Goal: Obtain resource: Download file/media

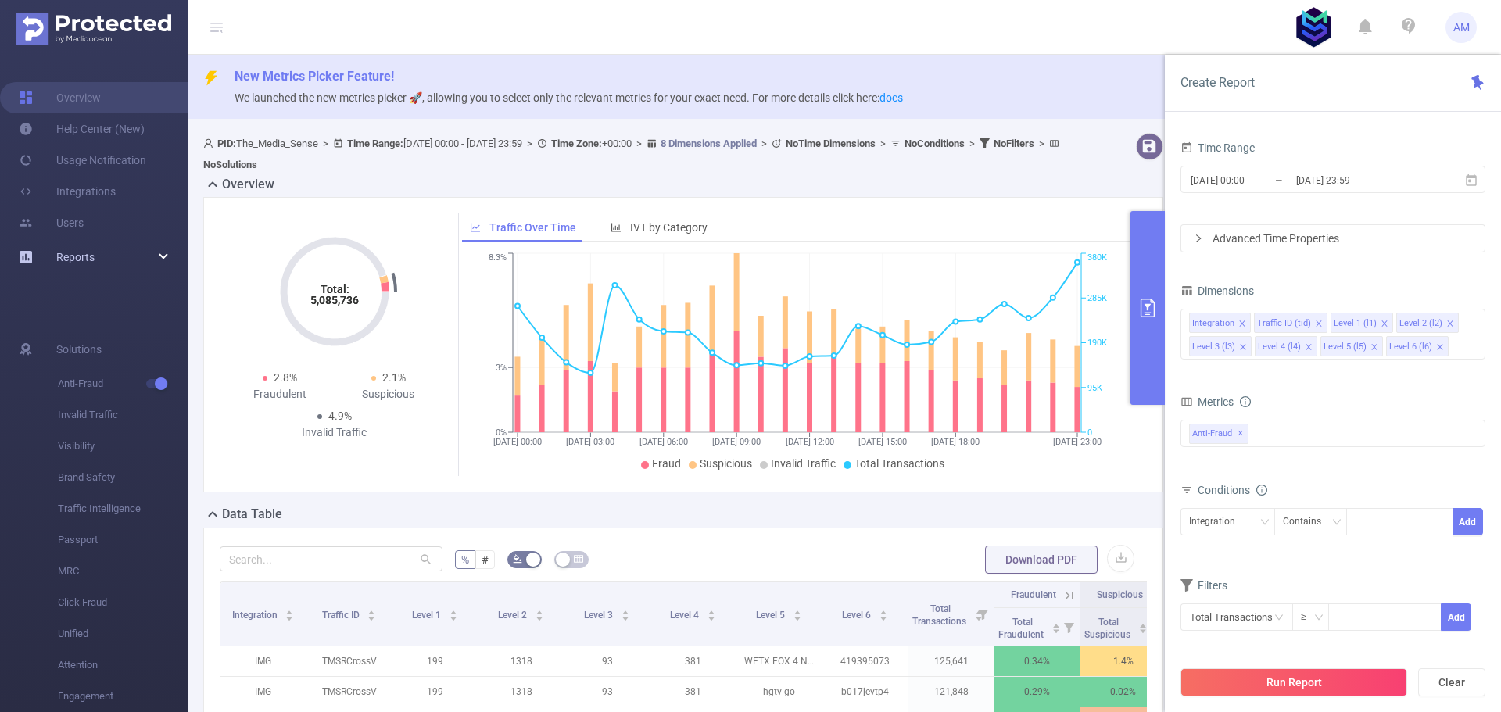
click at [98, 254] on div "Reports" at bounding box center [94, 256] width 188 height 31
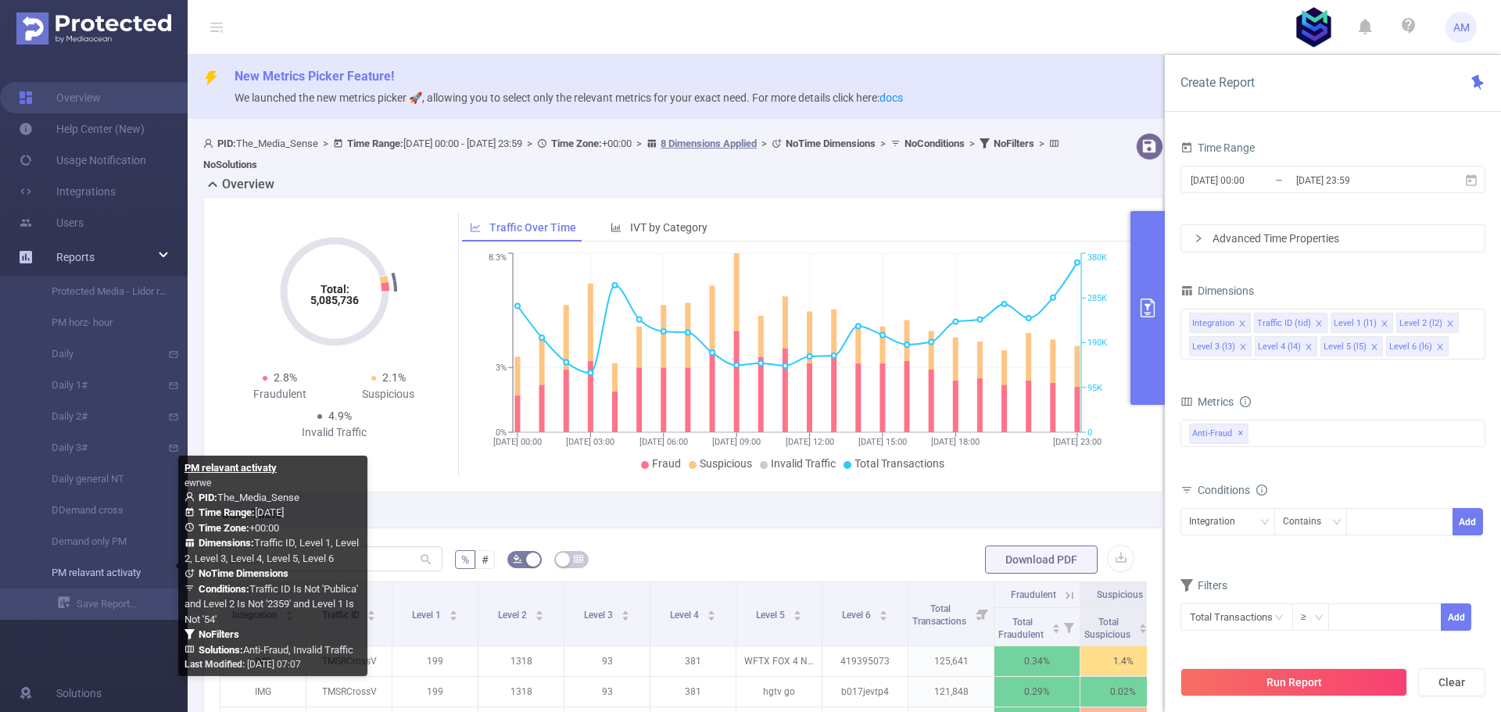
click at [99, 573] on link "PM relavant activaty" at bounding box center [100, 572] width 138 height 31
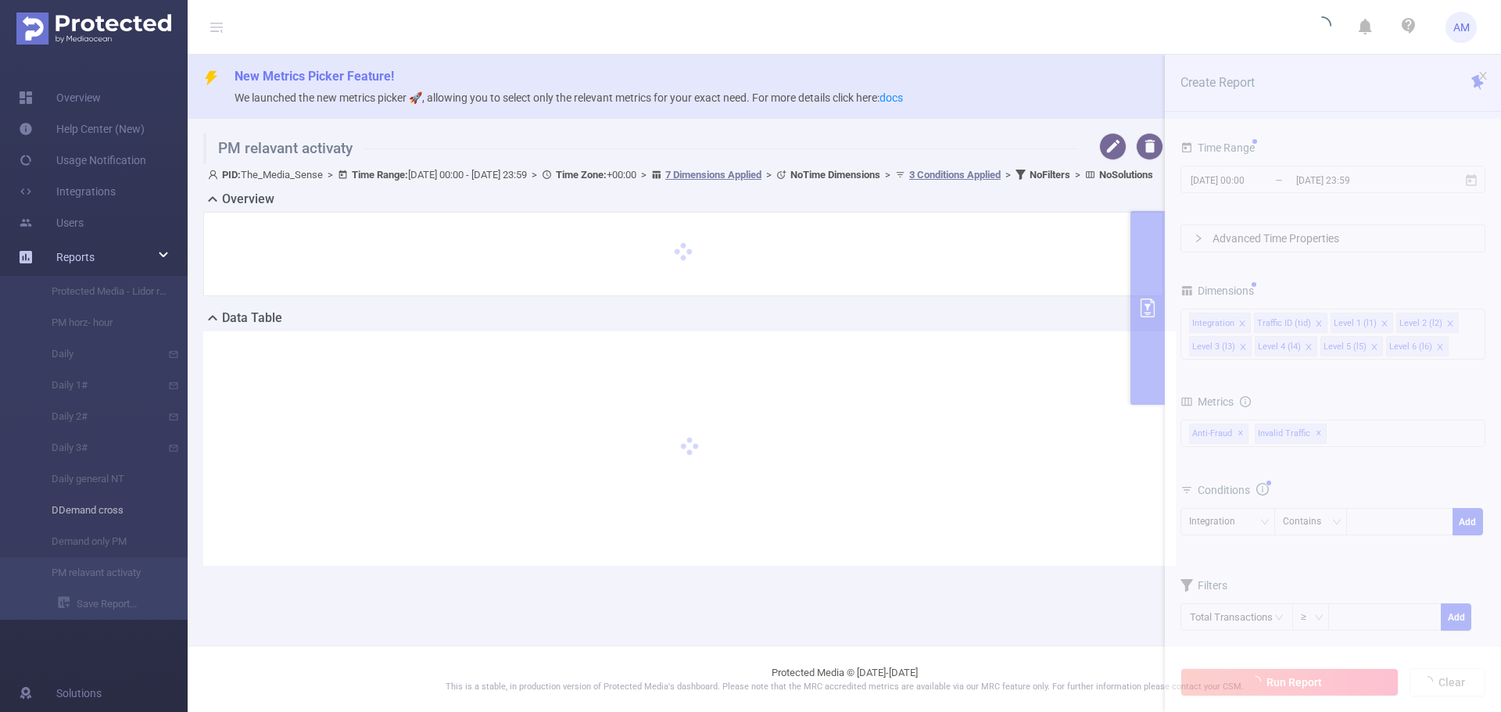
type input "[DATE] 00:00"
type input "[DATE] 23:59"
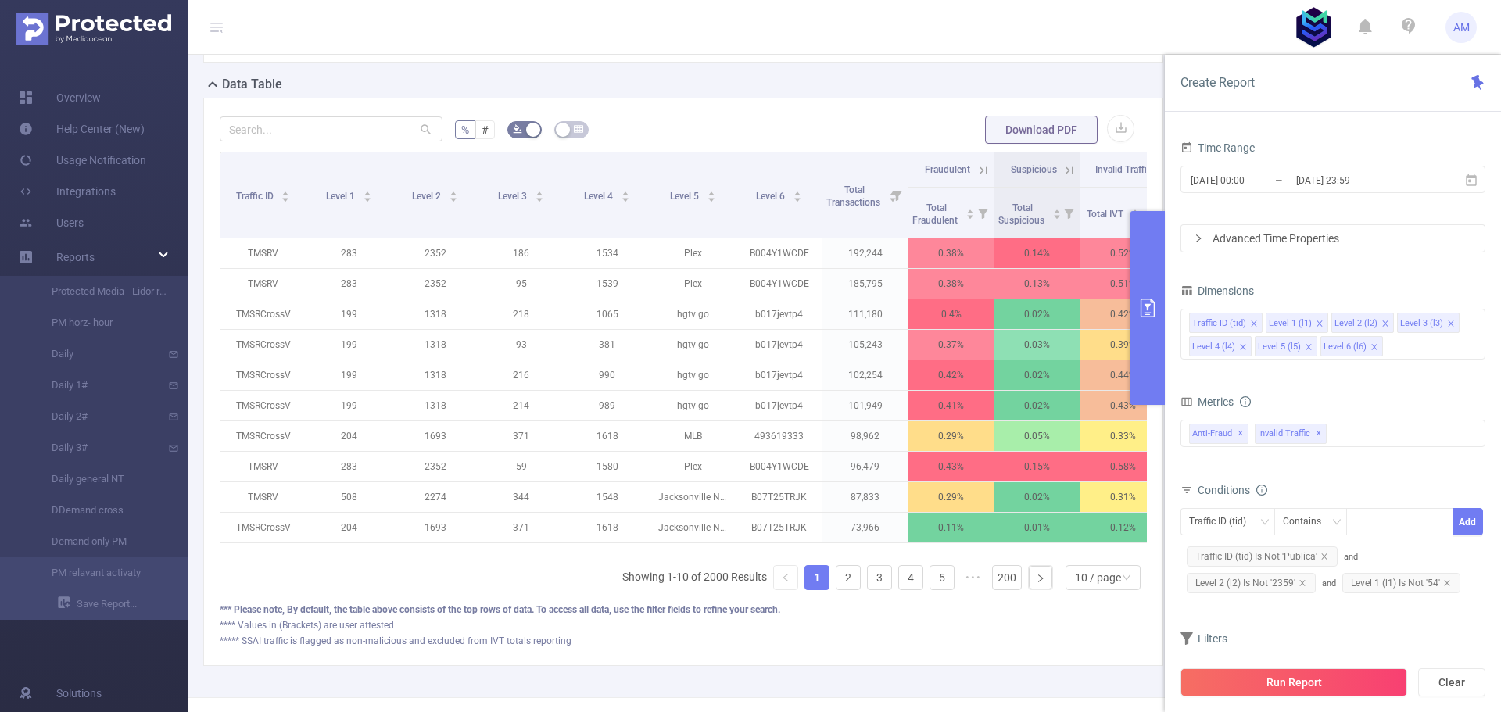
scroll to position [469, 0]
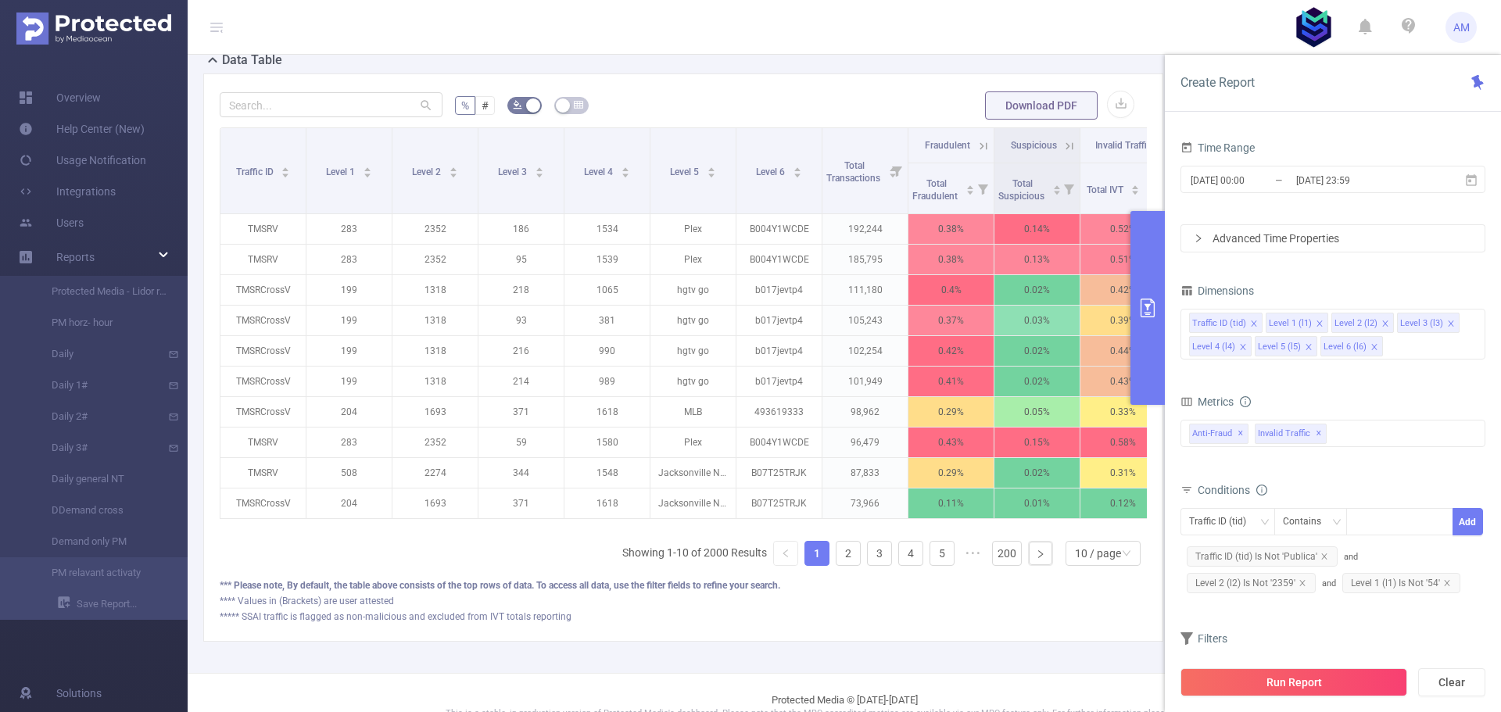
click at [1154, 291] on button "primary" at bounding box center [1147, 308] width 34 height 194
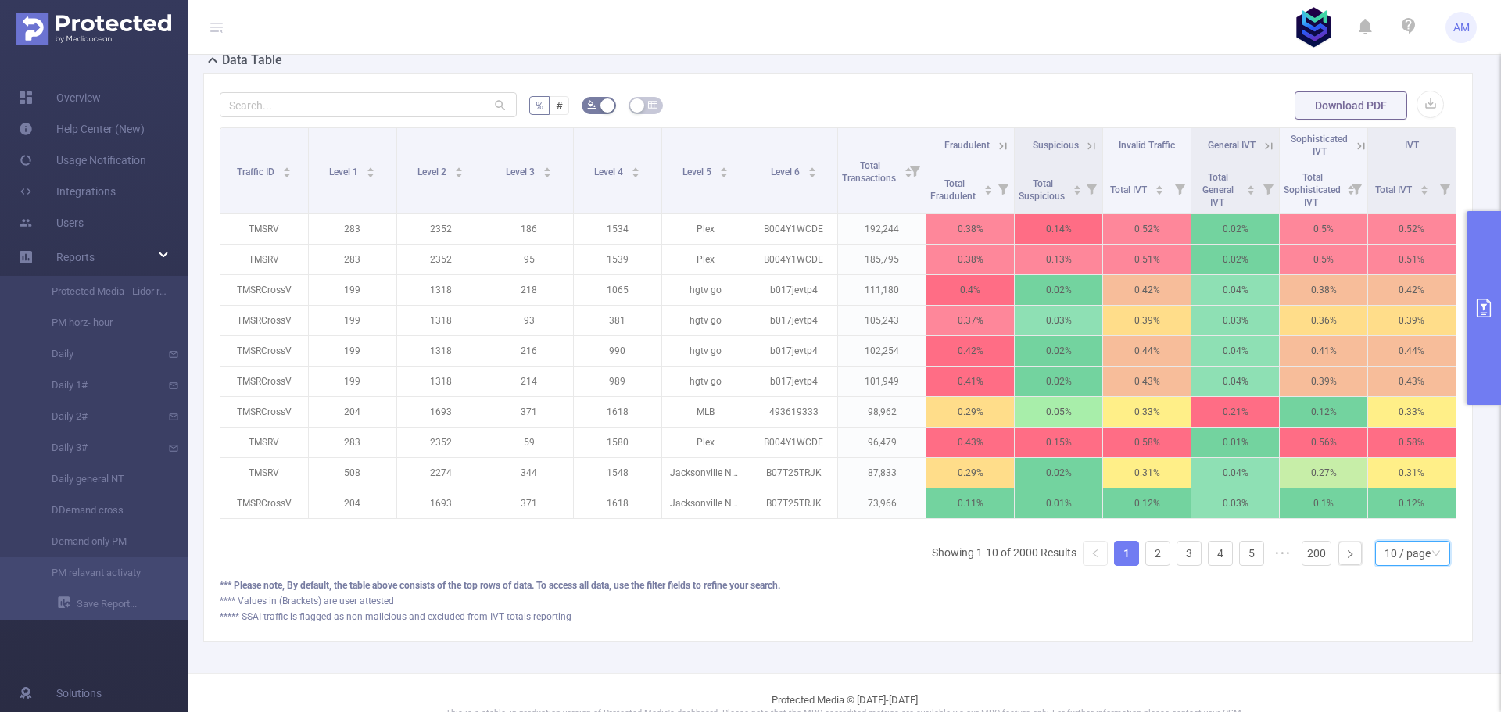
click at [1385, 565] on div "10 / page" at bounding box center [1407, 553] width 46 height 23
click at [1401, 534] on li "50 / page" at bounding box center [1399, 536] width 75 height 25
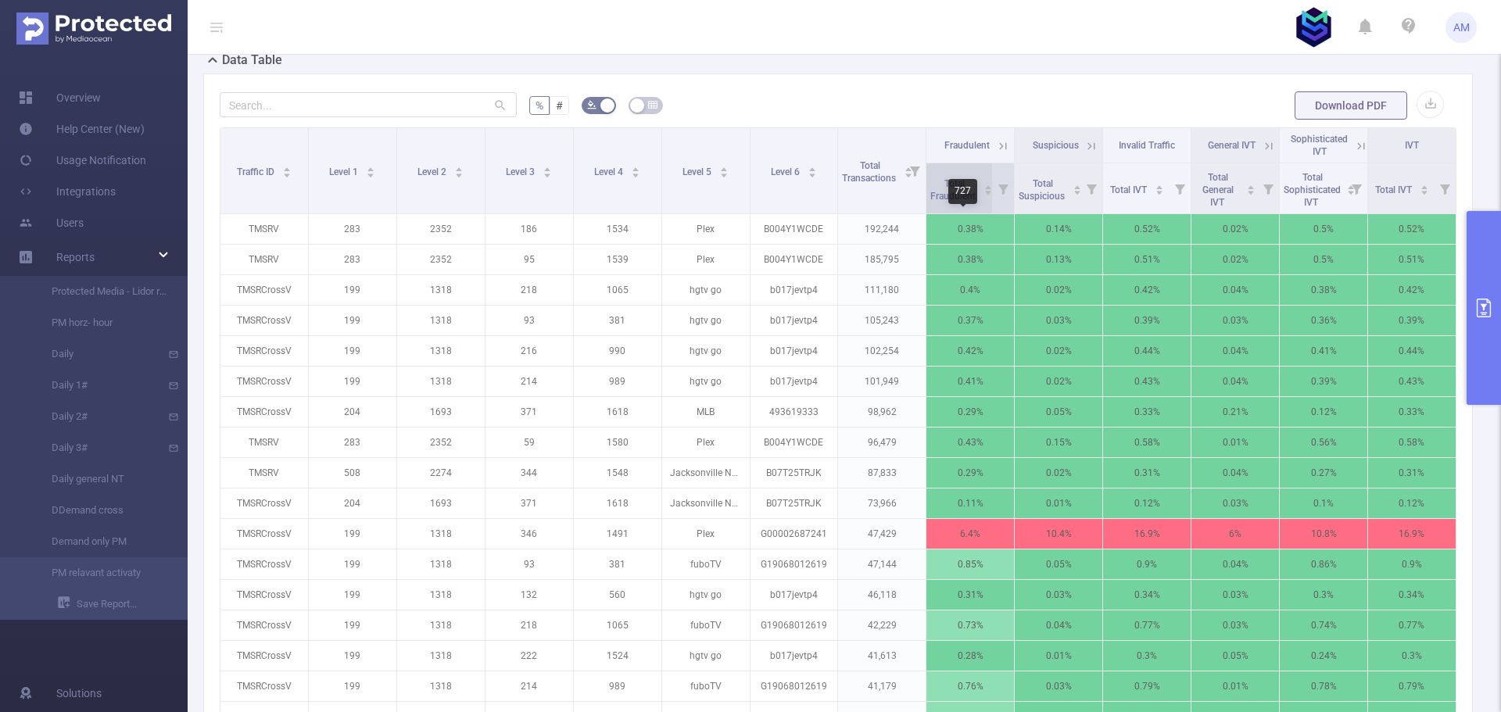
click at [945, 194] on span "Total Fraudulent" at bounding box center [954, 189] width 48 height 23
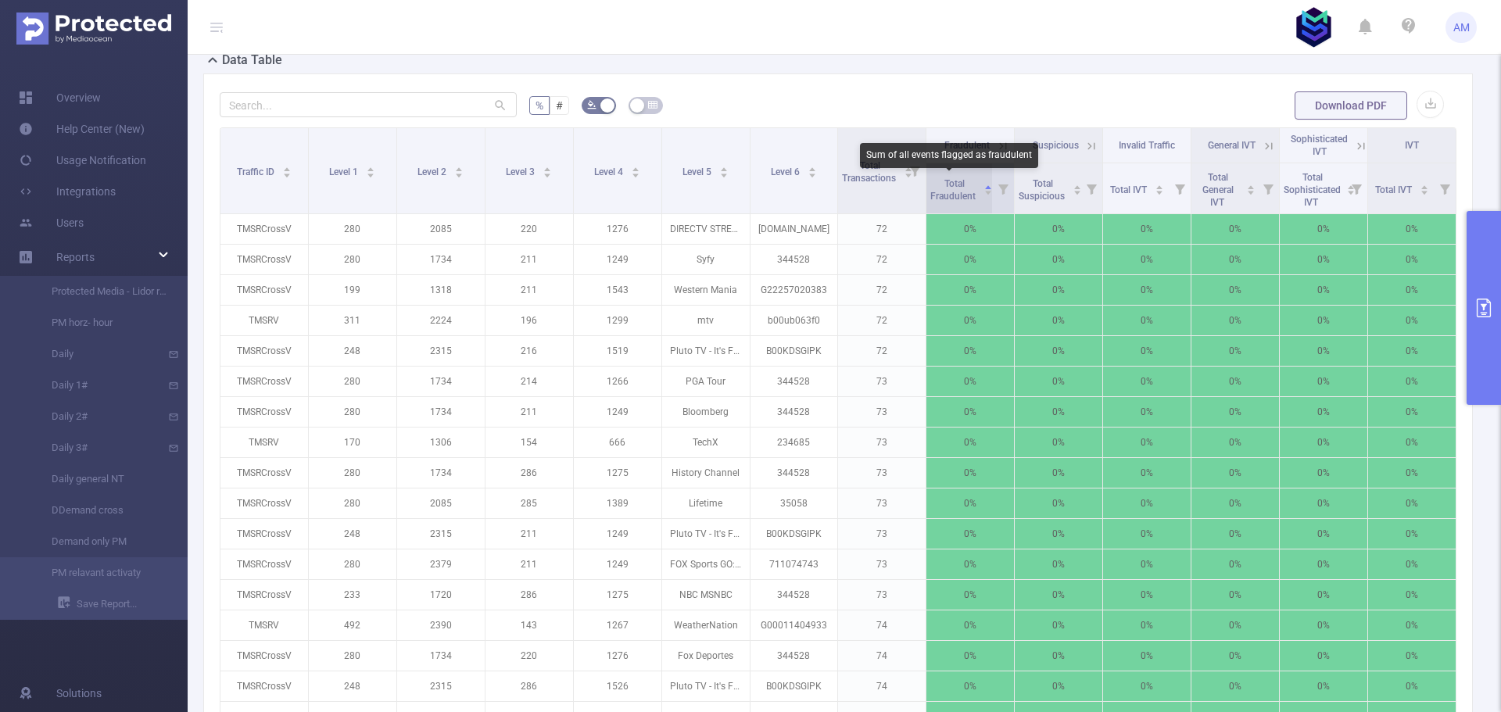
click at [945, 194] on span "Total Fraudulent" at bounding box center [954, 189] width 48 height 23
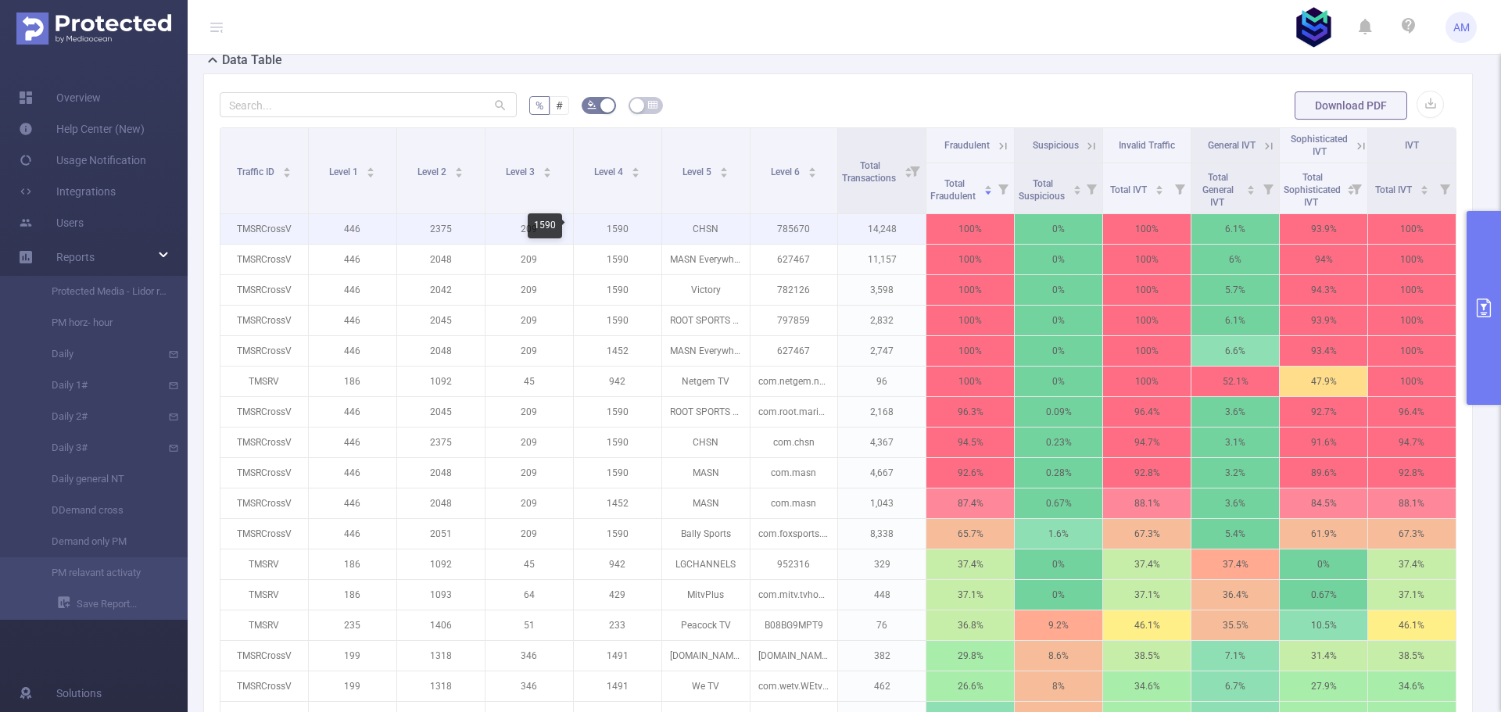
click at [614, 229] on p "1590" at bounding box center [618, 229] width 88 height 30
copy p "1590"
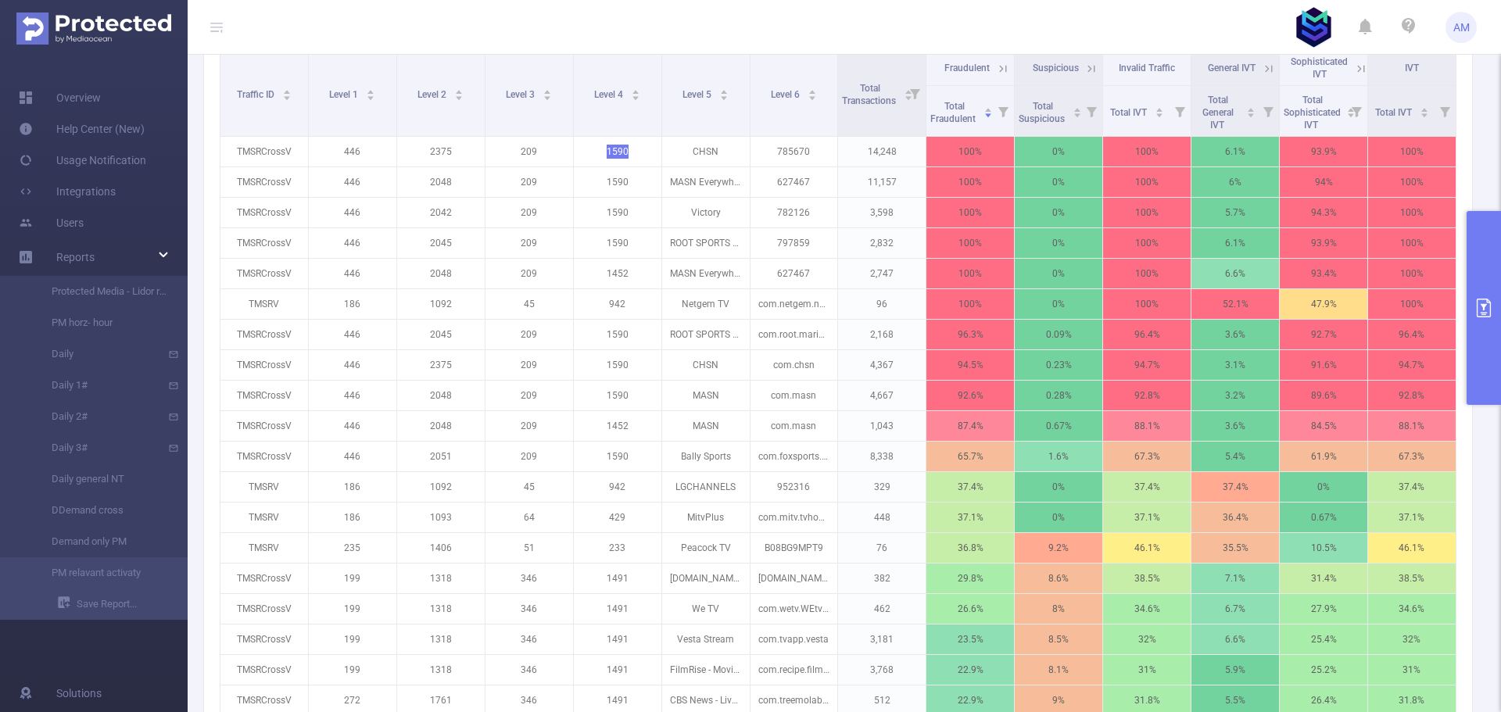
scroll to position [547, 0]
click at [615, 154] on div "CHSN" at bounding box center [629, 147] width 38 height 25
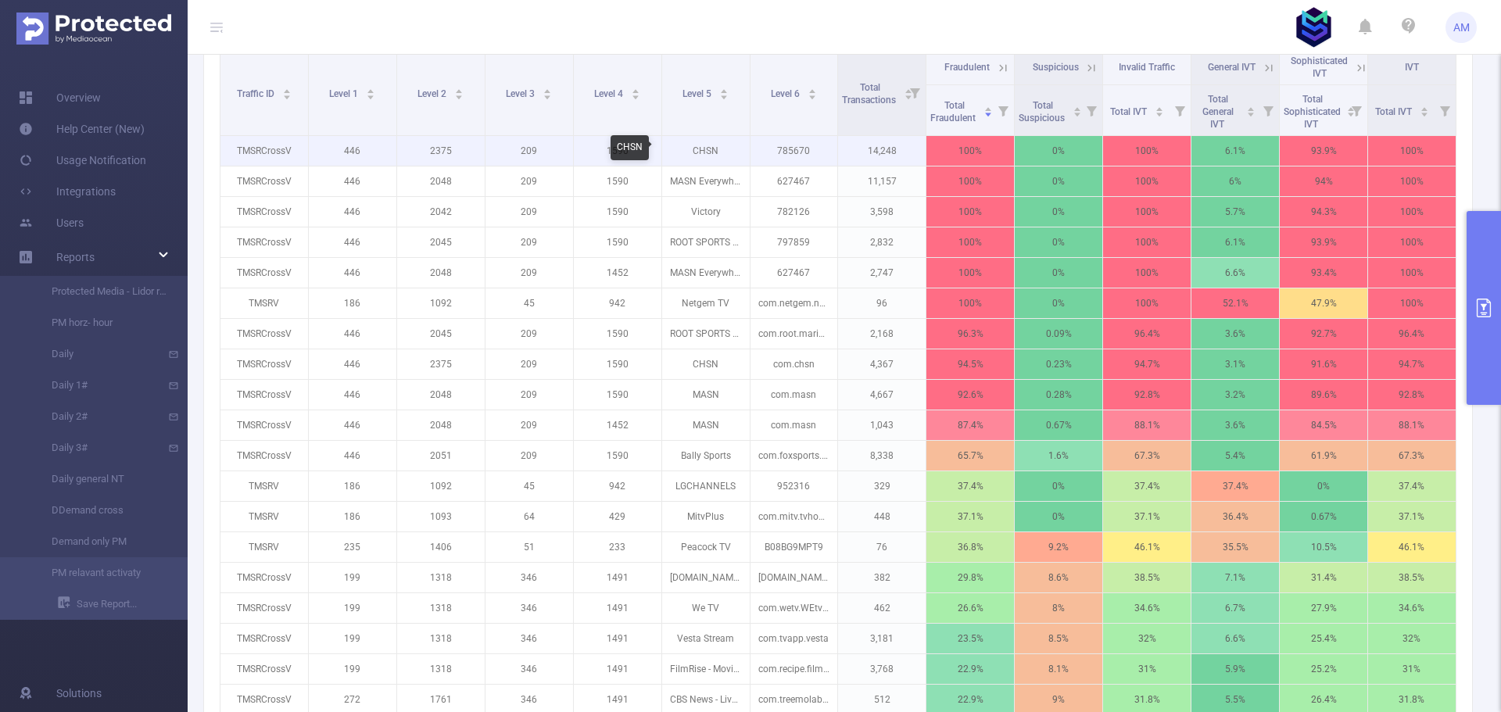
click at [603, 152] on p "1590" at bounding box center [618, 151] width 88 height 30
copy p "1590"
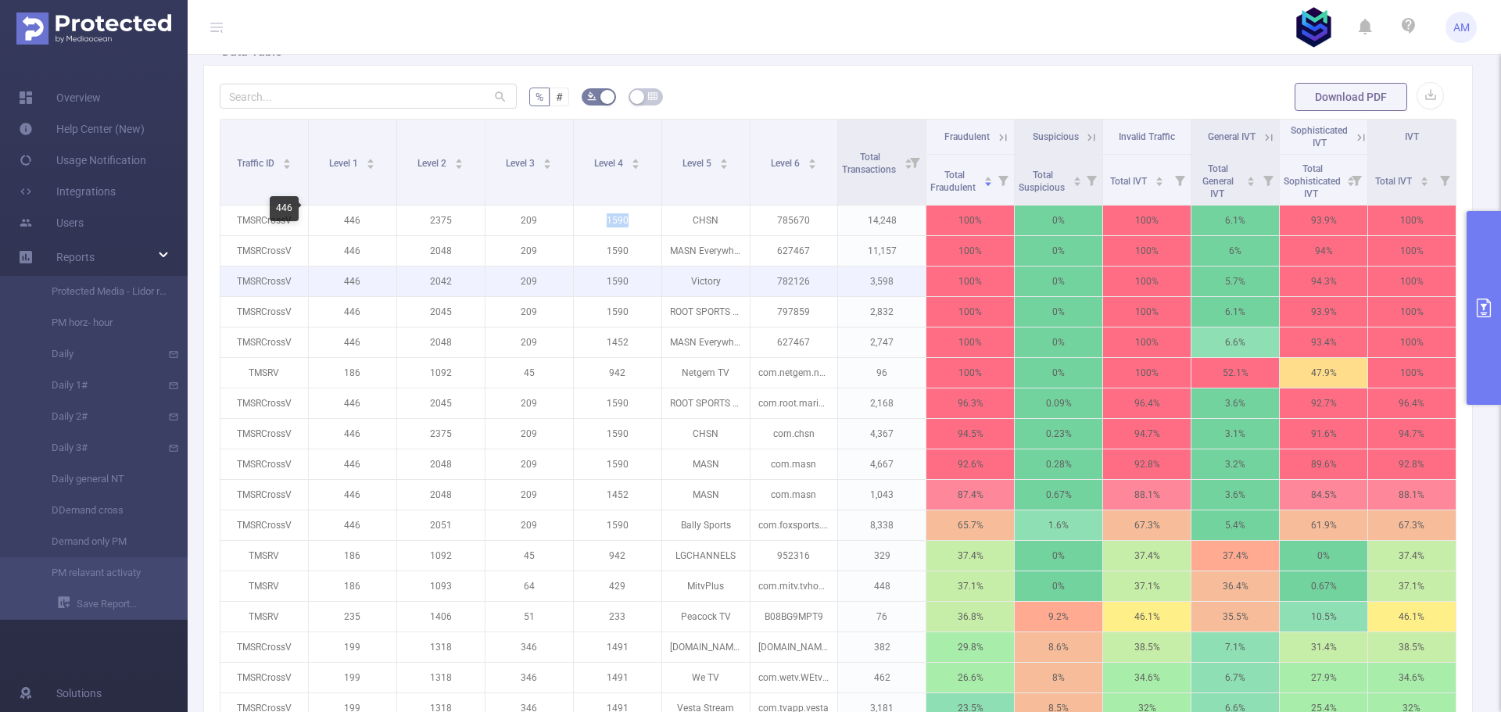
scroll to position [391, 0]
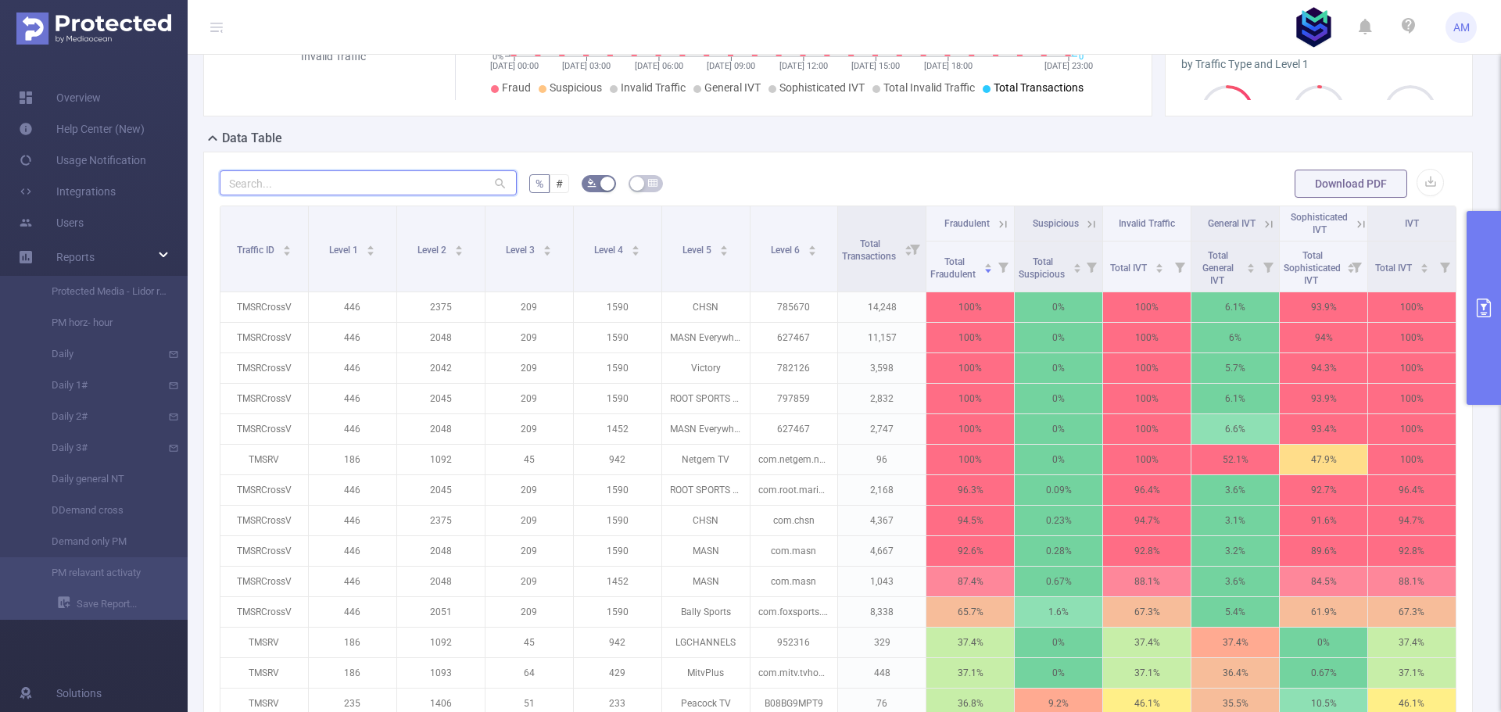
click at [317, 186] on input "text" at bounding box center [368, 182] width 297 height 25
paste input "1590"
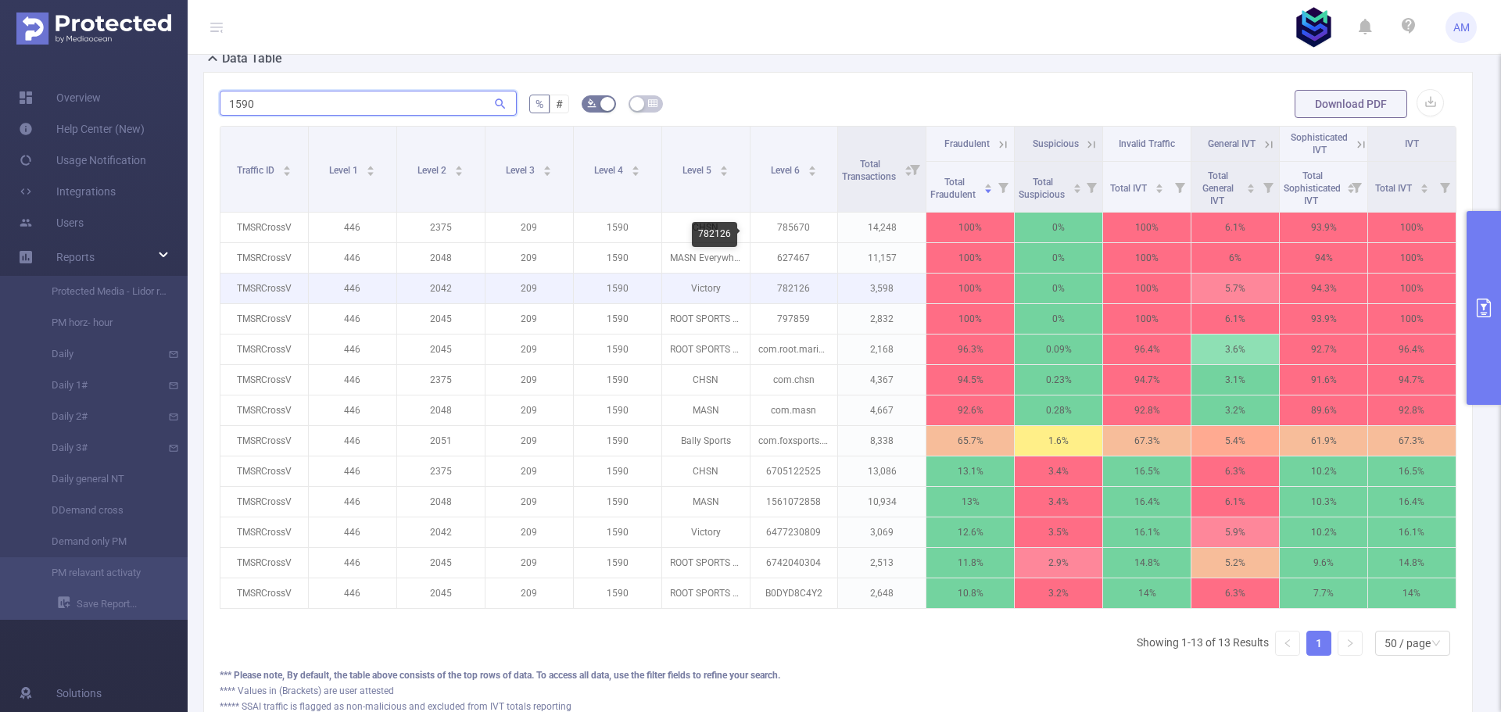
scroll to position [443, 0]
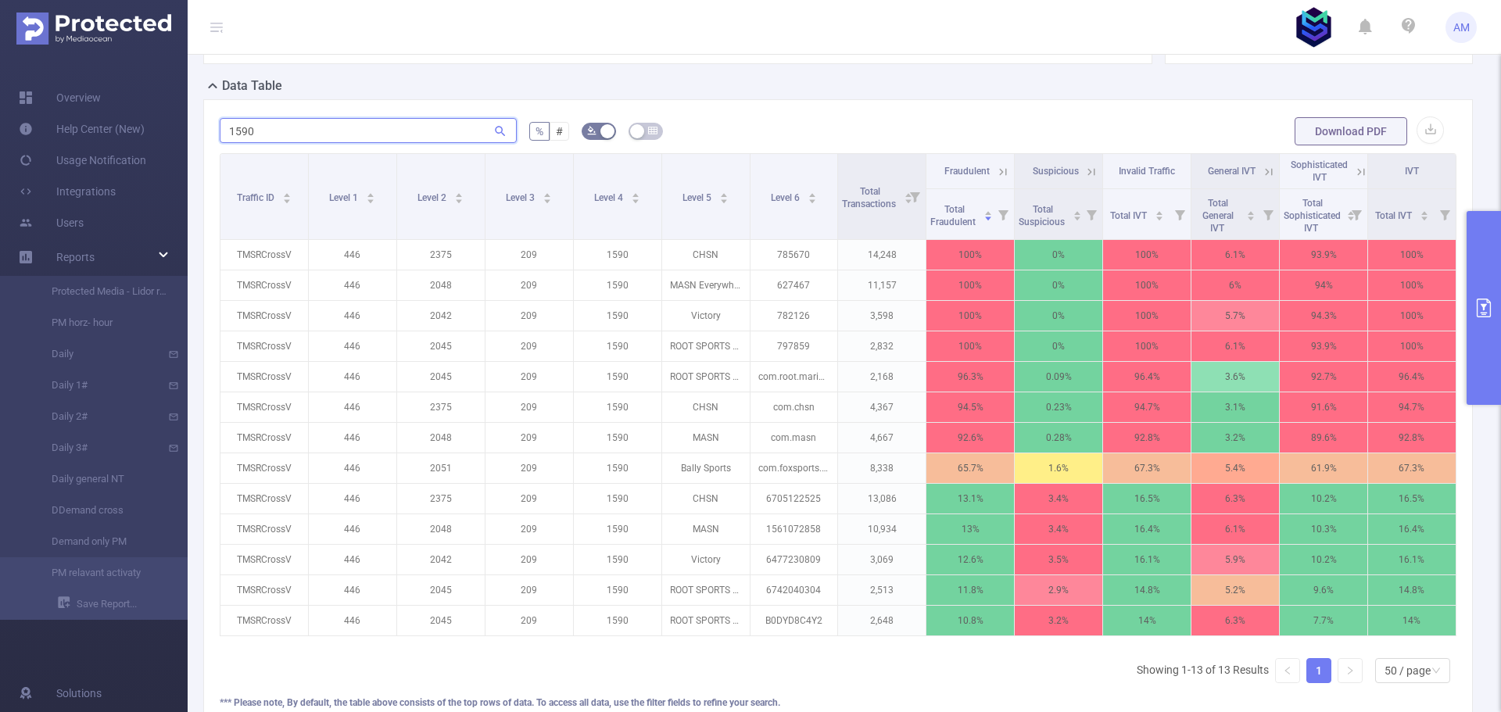
drag, startPoint x: 251, startPoint y: 132, endPoint x: 206, endPoint y: 131, distance: 44.6
click at [206, 131] on div "1590 % # Download PDF Traffic ID Level 1 Level 2 Level 3 Level 4 Level 5 Level …" at bounding box center [837, 429] width 1269 height 660
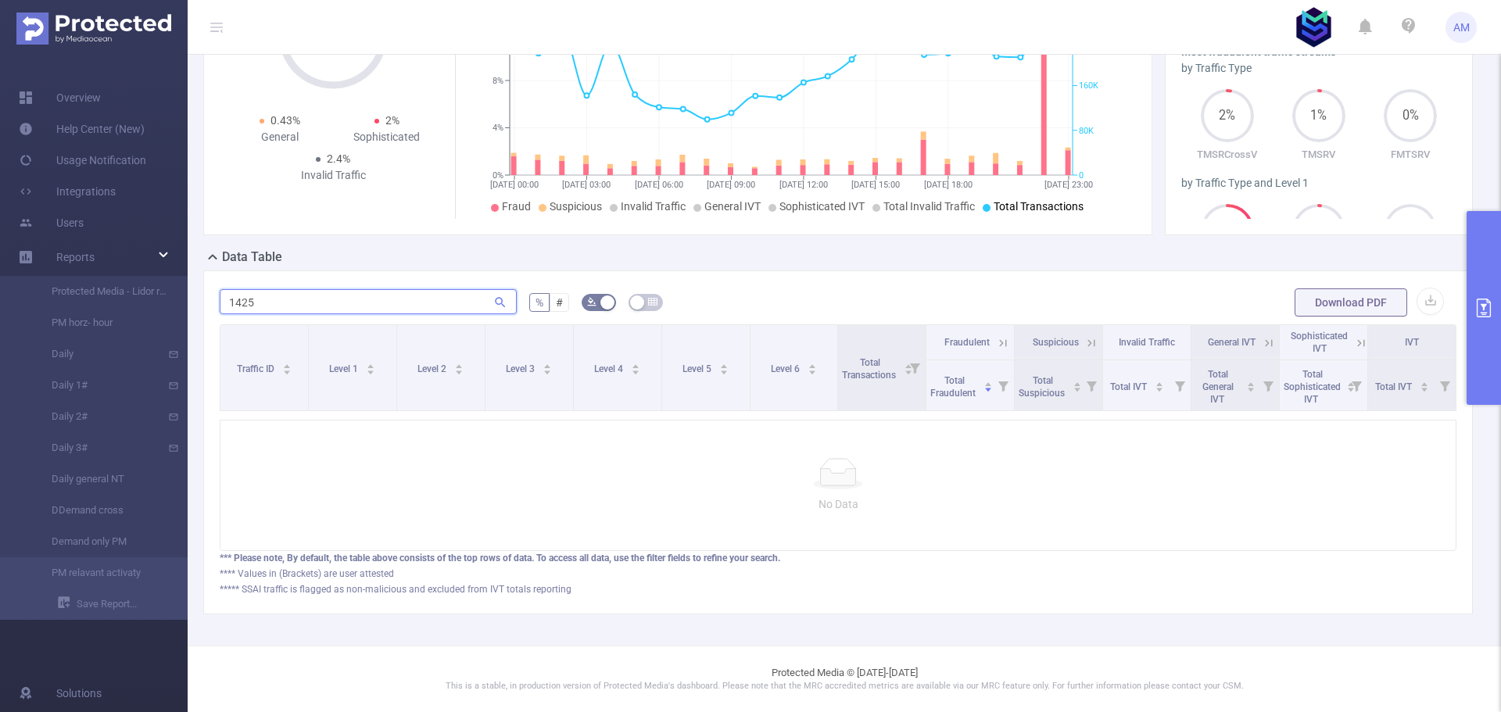
scroll to position [284, 0]
click at [152, 285] on section "Overview Help Center (New) Usage Notification Integrations Users Reports Protec…" at bounding box center [750, 356] width 1501 height 712
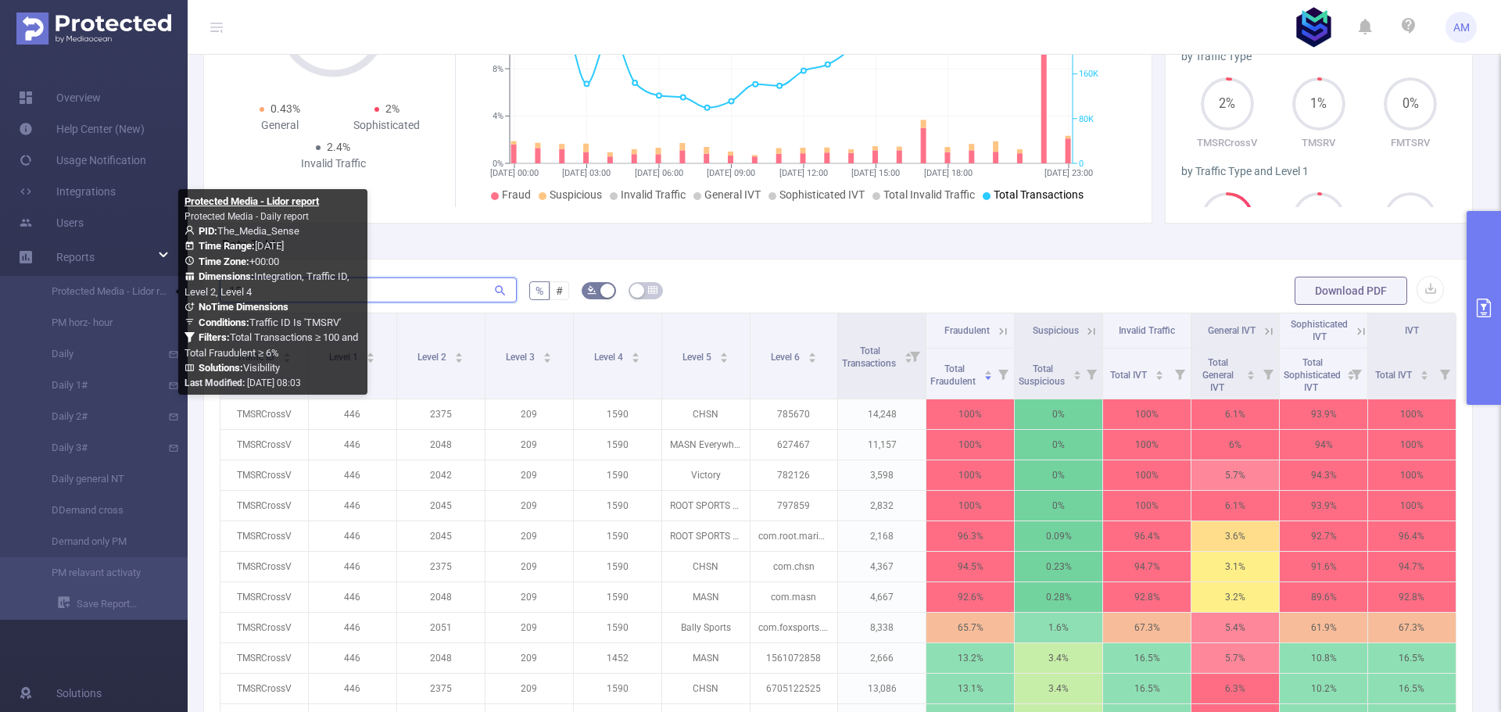
scroll to position [443, 0]
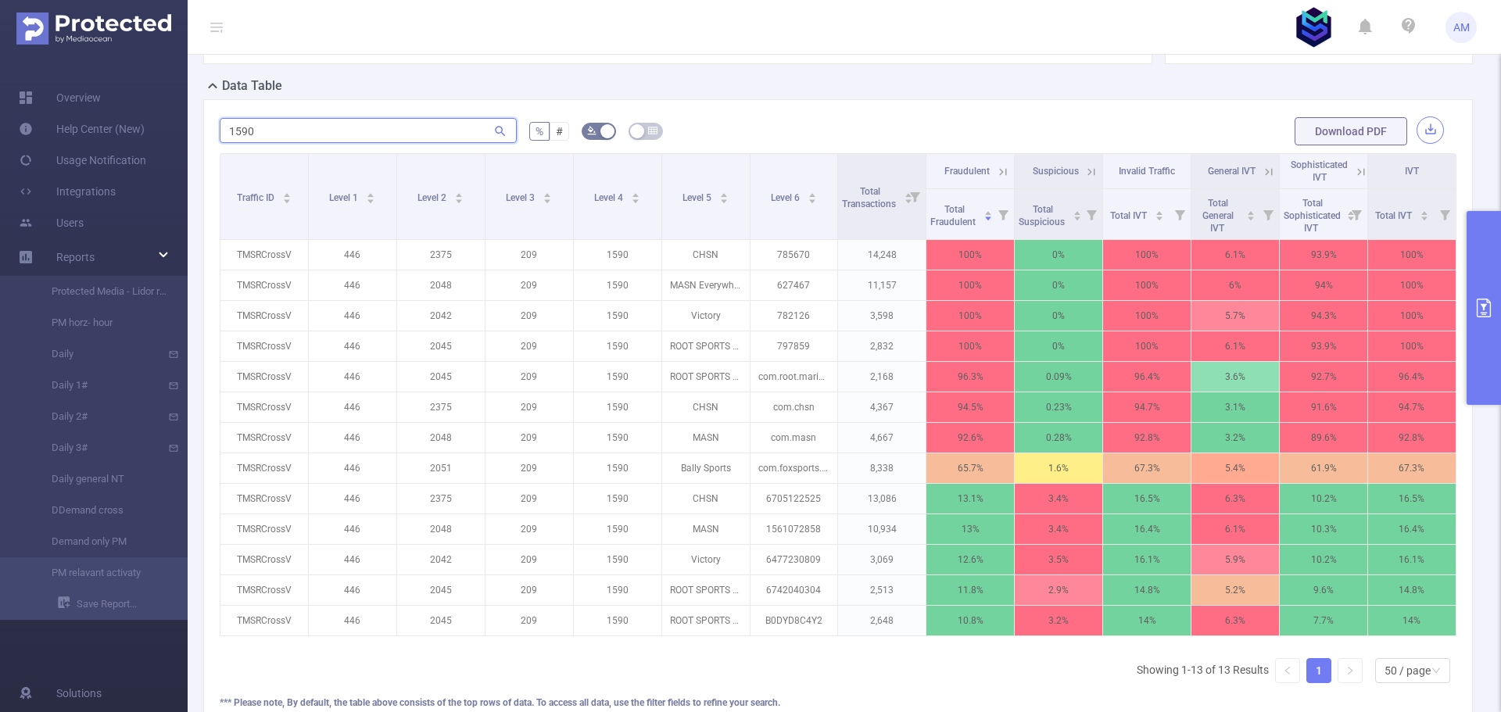
type input "1590"
click at [1425, 132] on button "button" at bounding box center [1429, 129] width 27 height 27
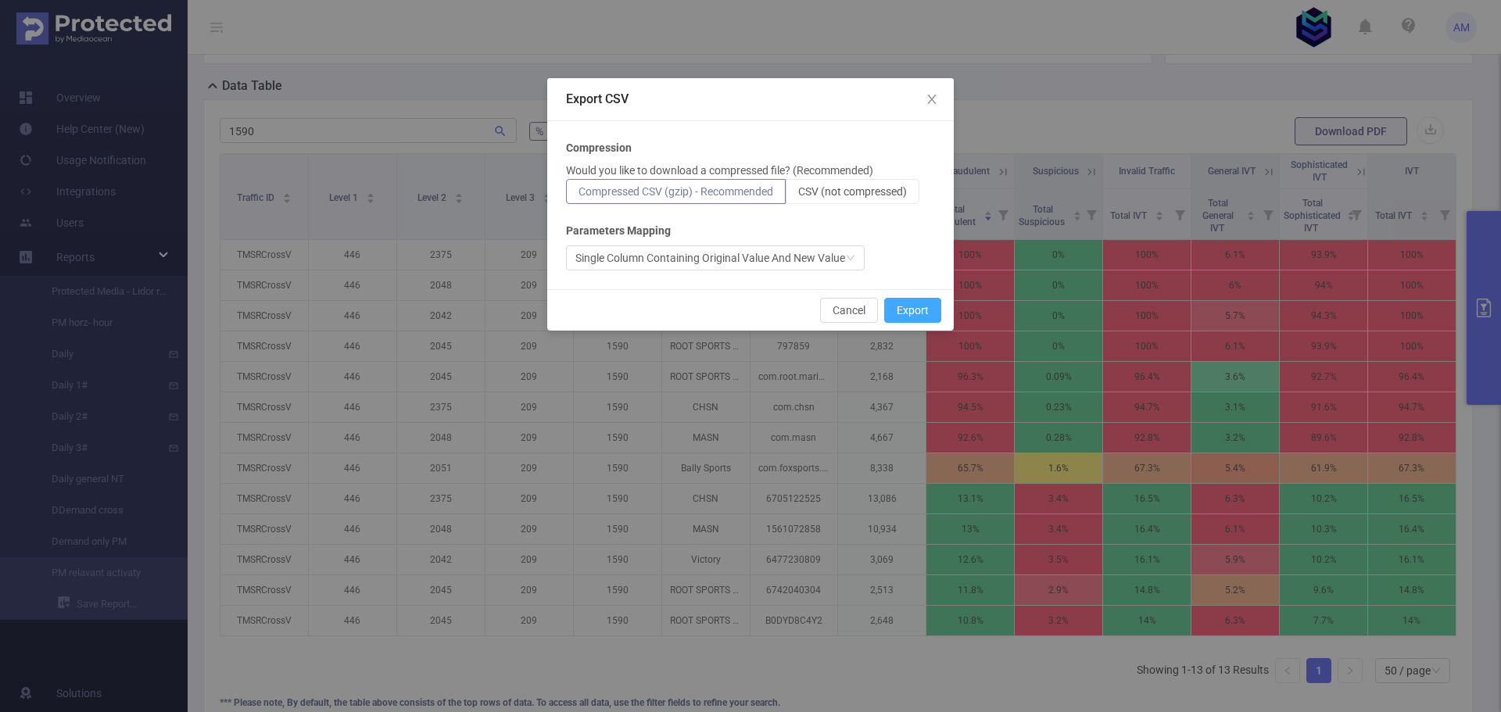
click at [917, 311] on button "Export" at bounding box center [912, 310] width 57 height 25
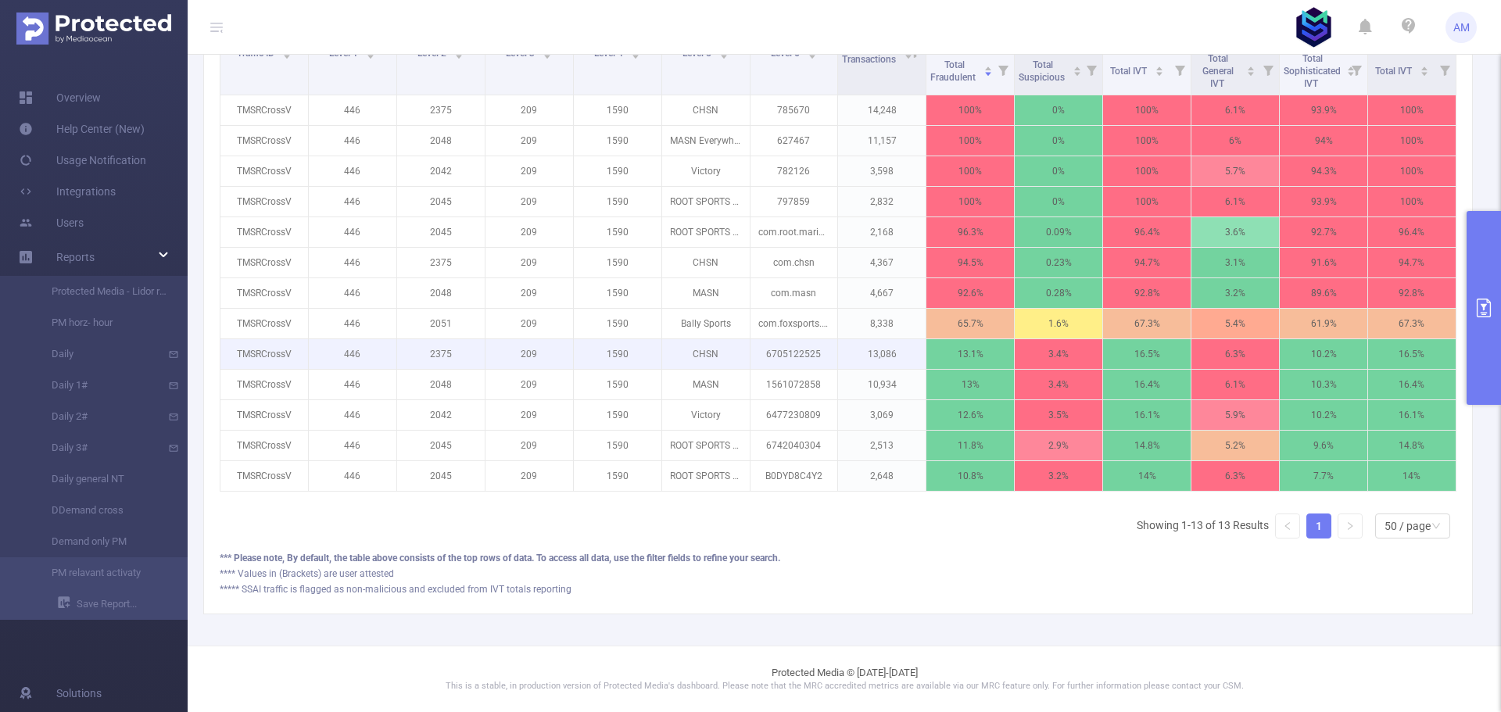
scroll to position [599, 0]
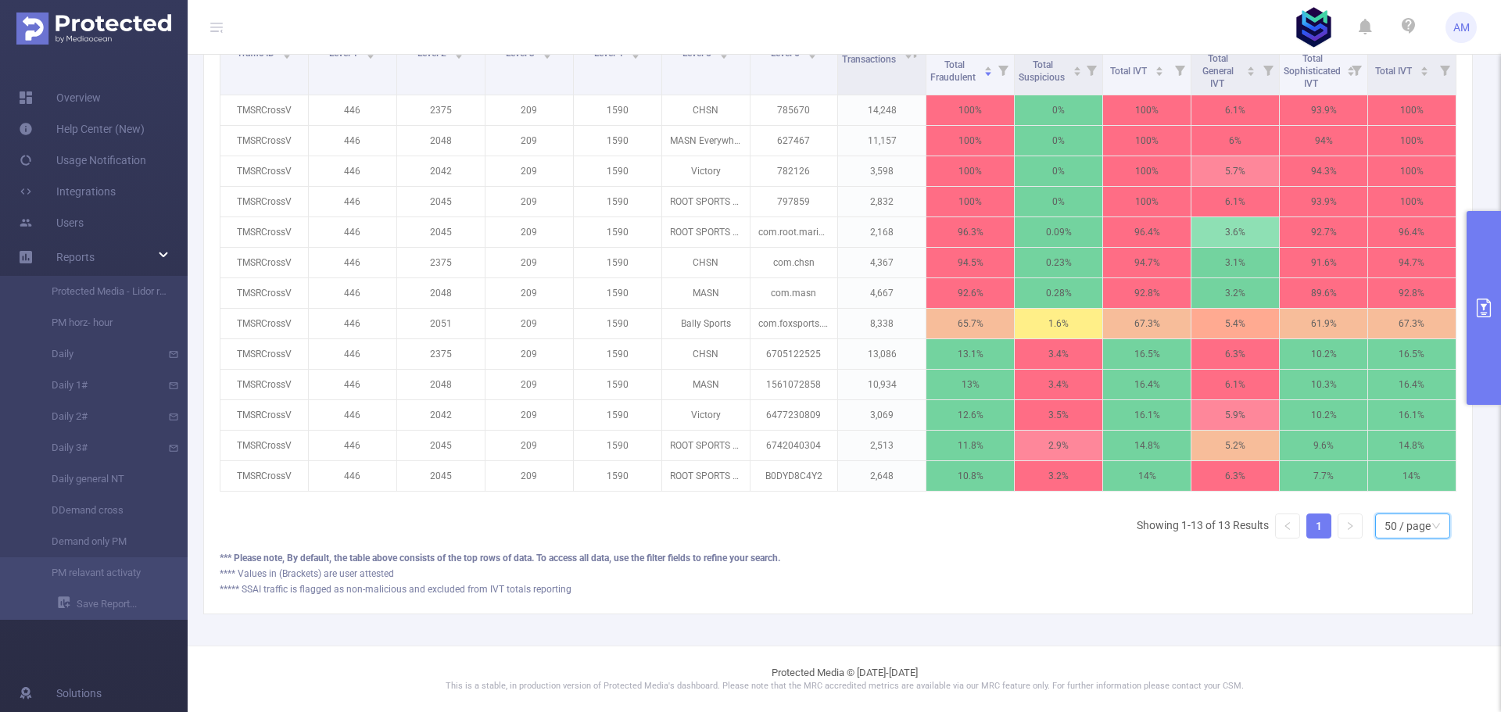
click at [1392, 521] on div "50 / page" at bounding box center [1407, 525] width 46 height 23
click at [1398, 497] on li "50 / page" at bounding box center [1399, 509] width 75 height 25
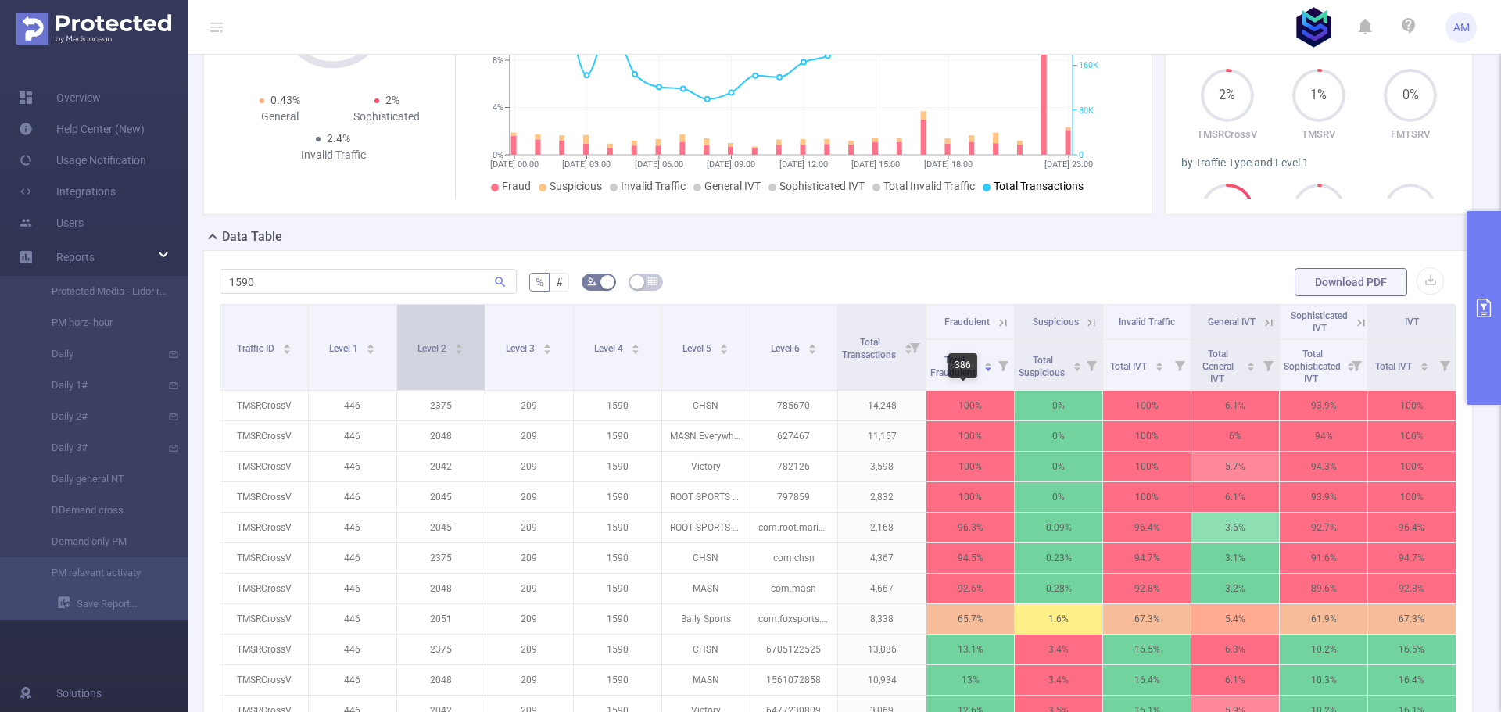
scroll to position [287, 0]
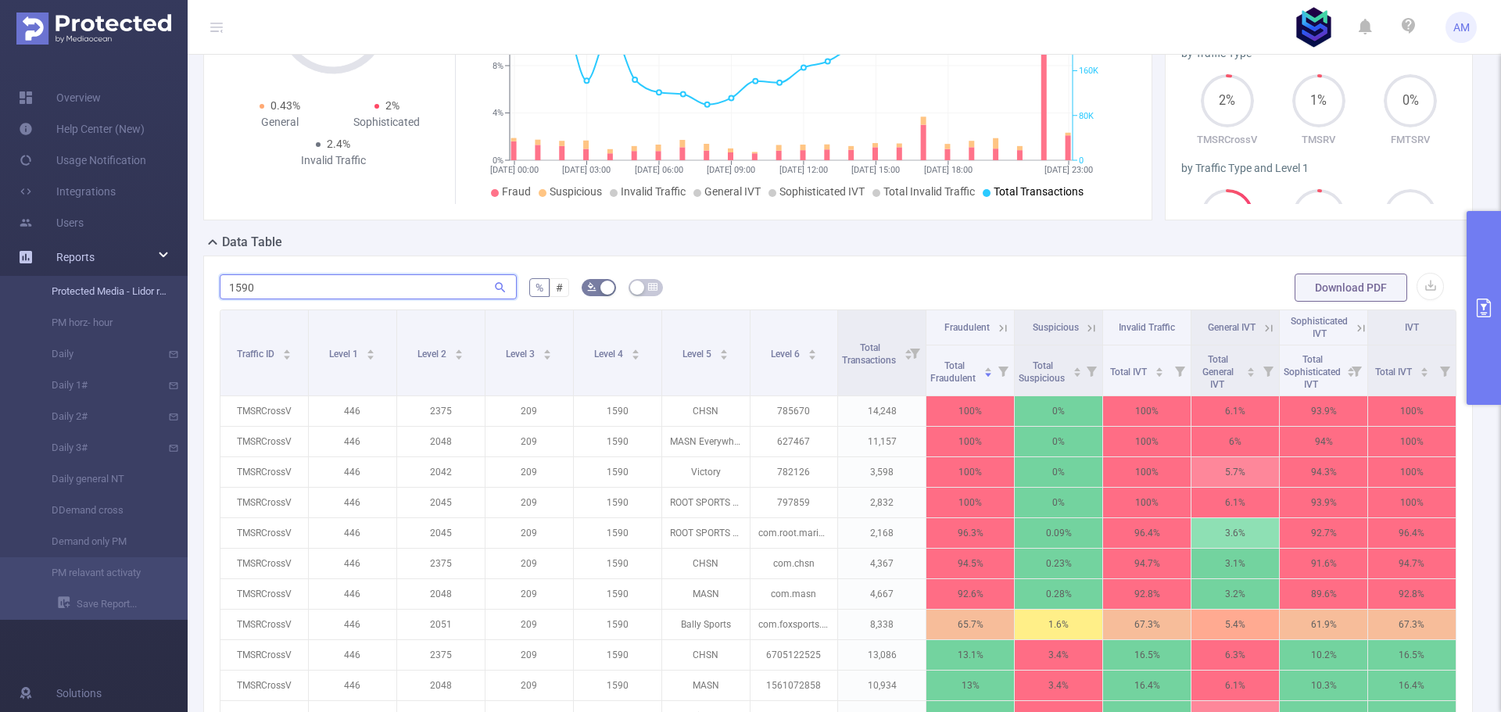
drag, startPoint x: 271, startPoint y: 285, endPoint x: 169, endPoint y: 281, distance: 102.5
click at [169, 281] on section "Overview Help Center (New) Usage Notification Integrations Users Reports Protec…" at bounding box center [750, 356] width 1501 height 712
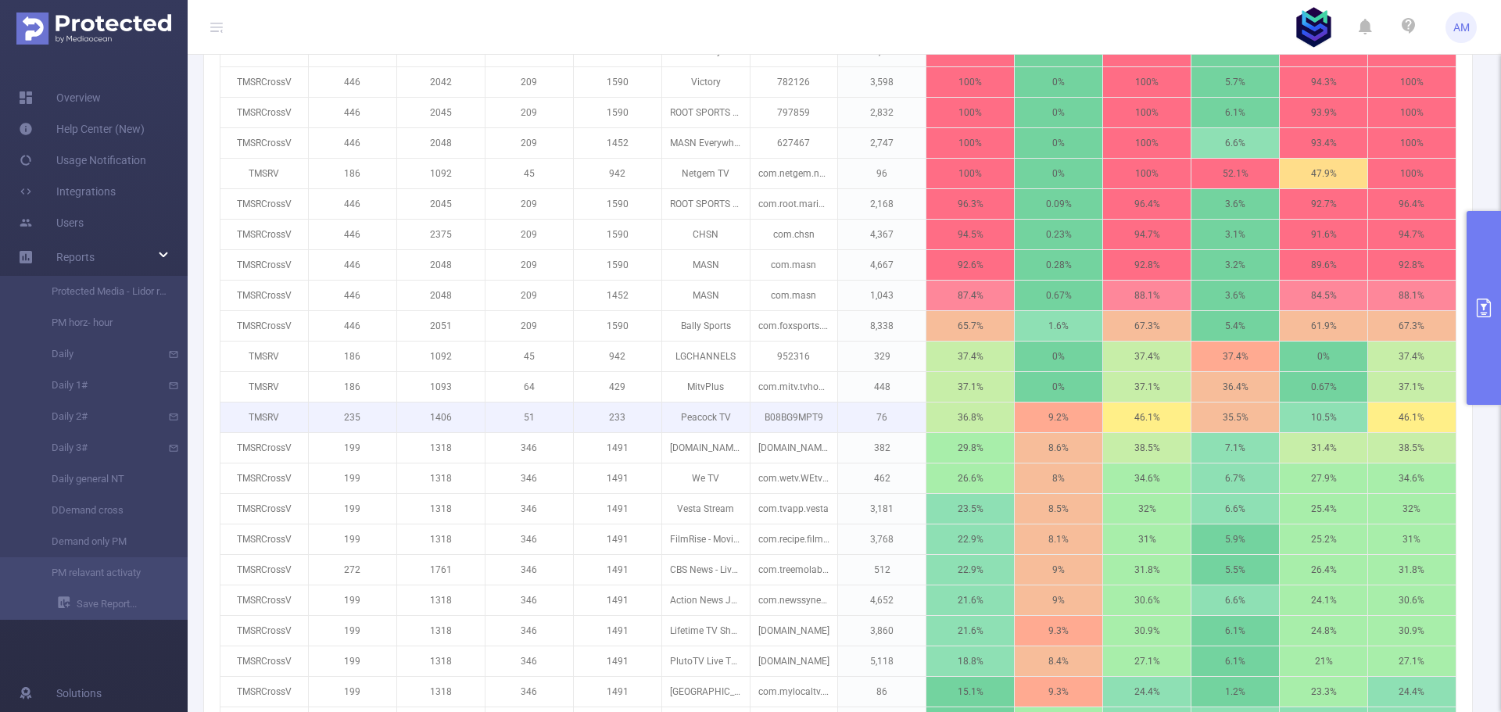
scroll to position [678, 0]
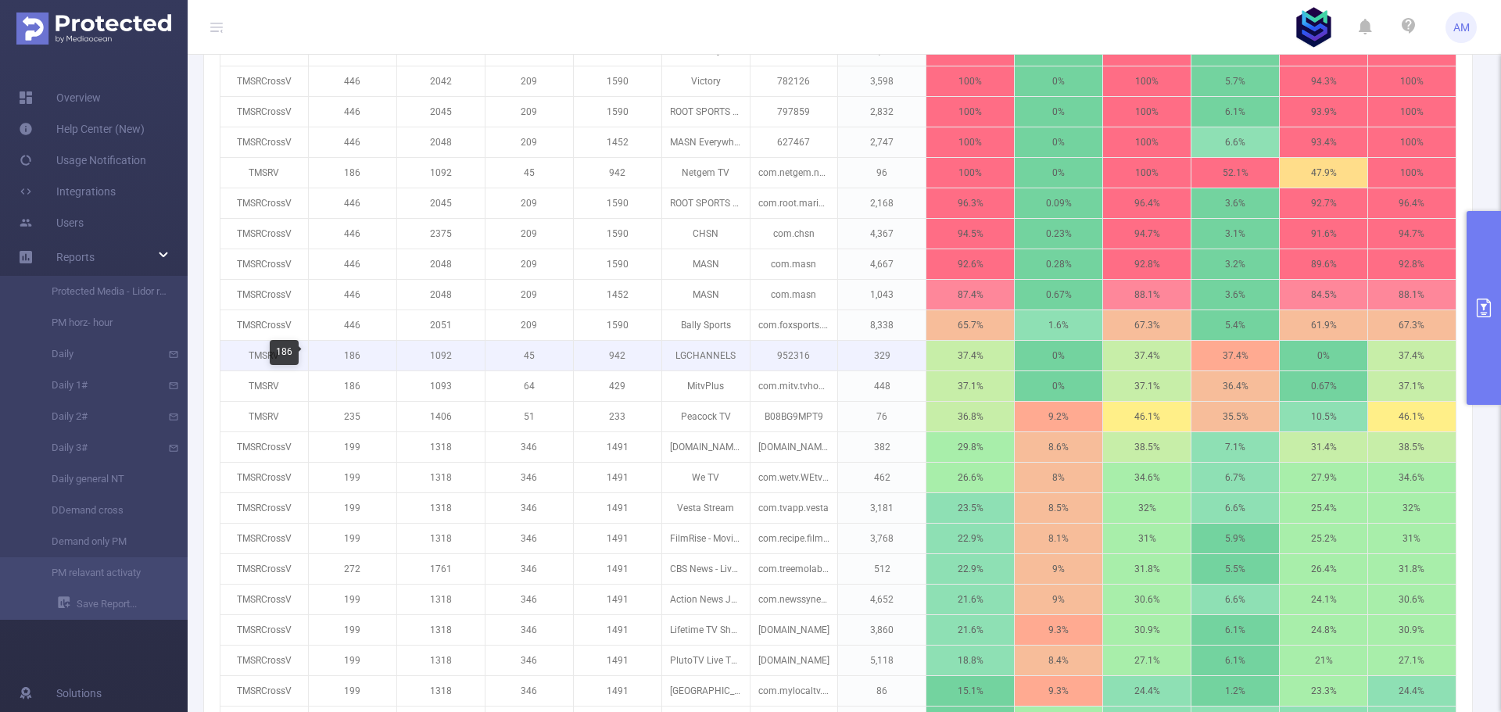
click at [351, 354] on p "186" at bounding box center [353, 356] width 88 height 30
copy p "186"
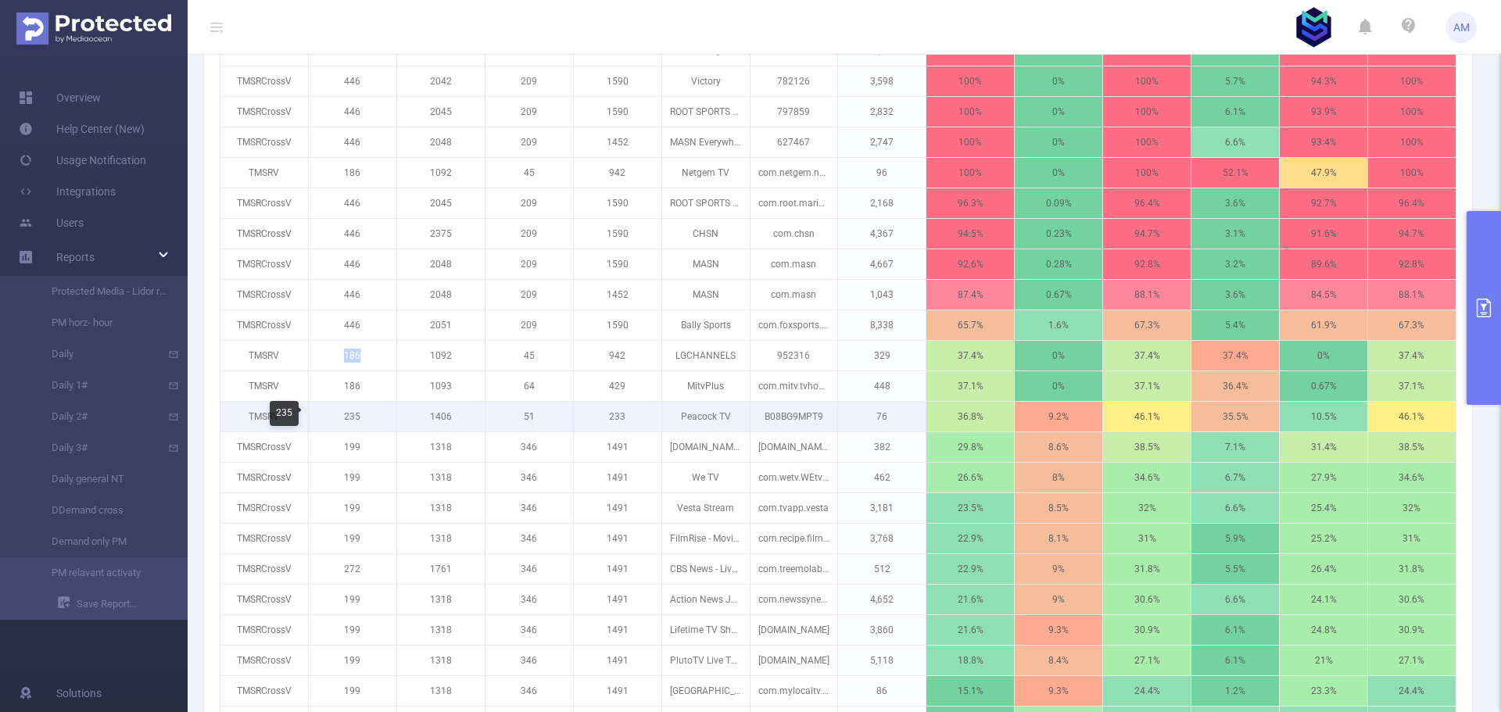
click at [345, 419] on p "235" at bounding box center [353, 417] width 88 height 30
copy p "235"
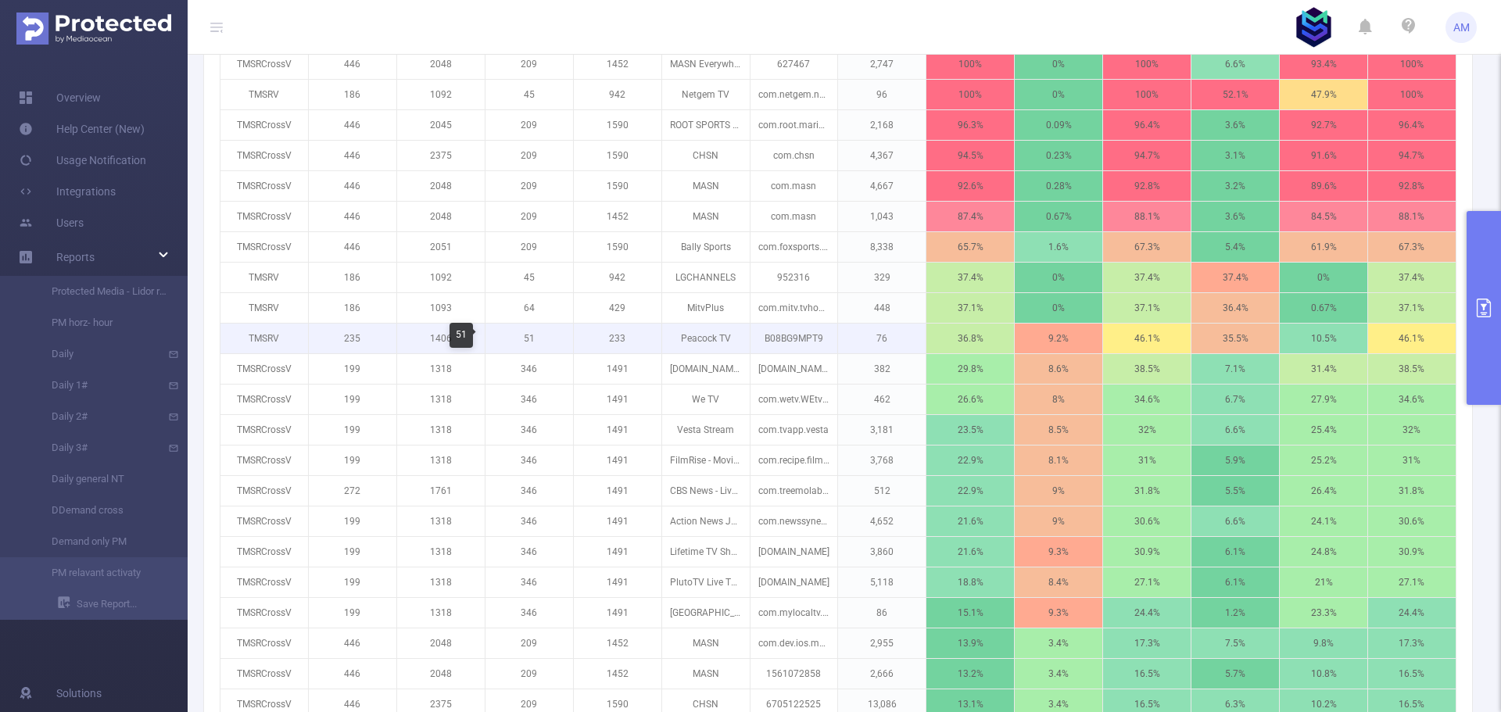
click at [527, 339] on p "51" at bounding box center [529, 339] width 88 height 30
copy p "51"
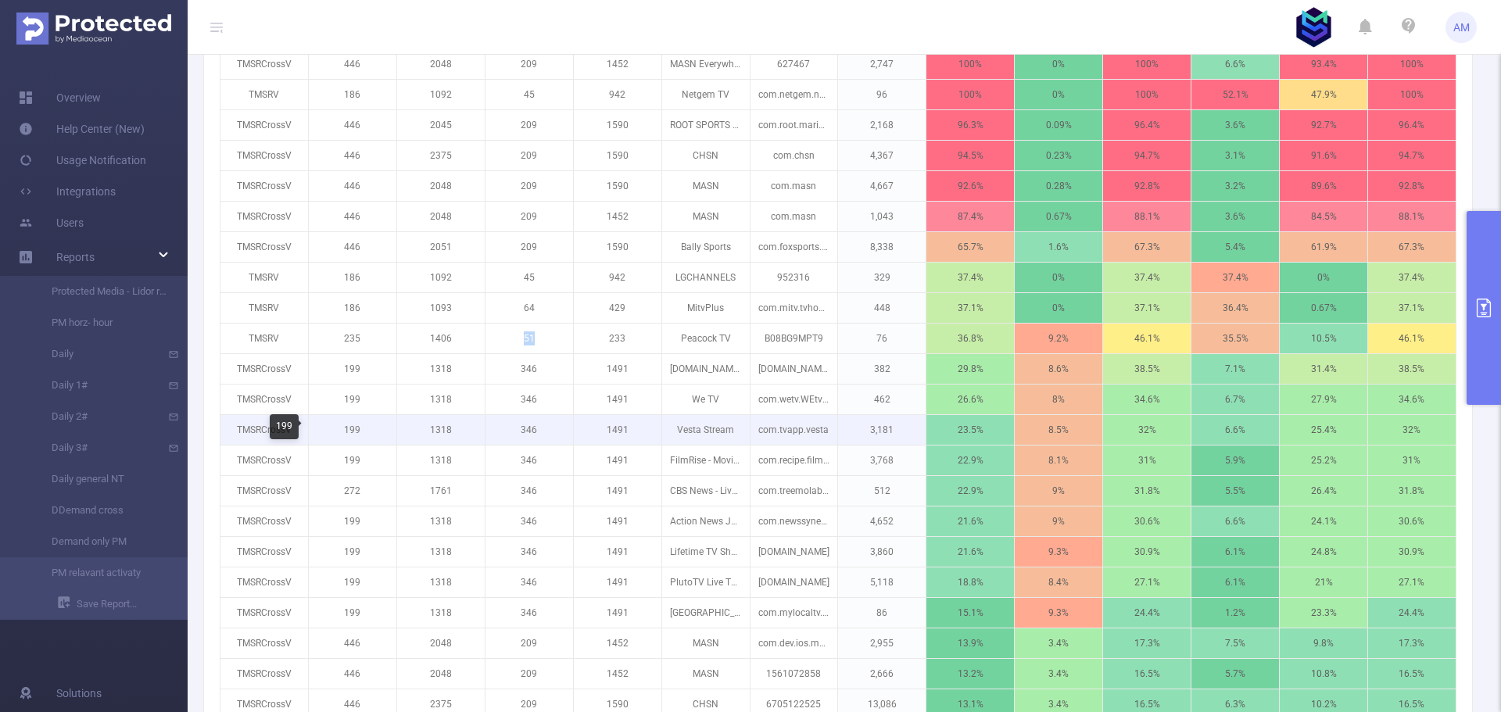
click at [349, 428] on p "199" at bounding box center [353, 430] width 88 height 30
copy p "199"
click at [619, 429] on p "1491" at bounding box center [618, 430] width 88 height 30
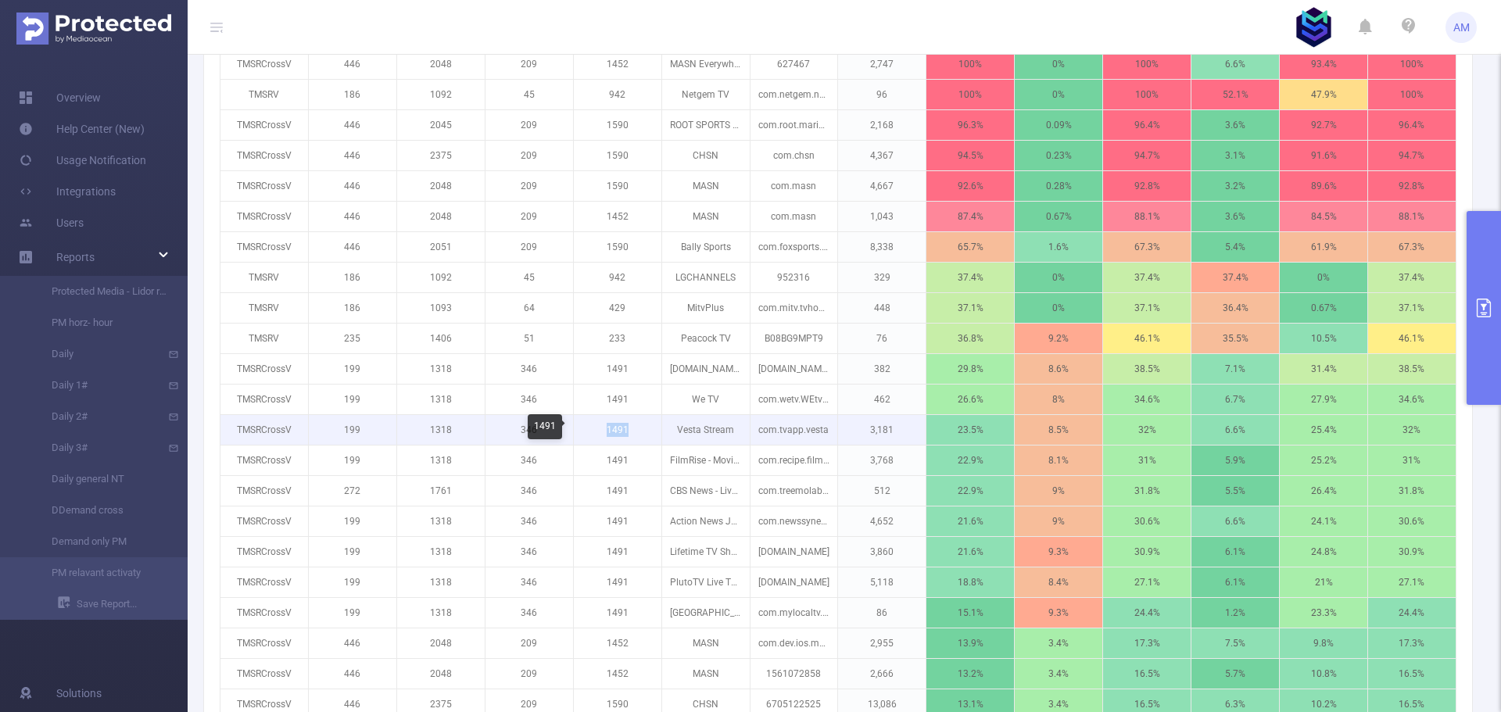
copy p "1491"
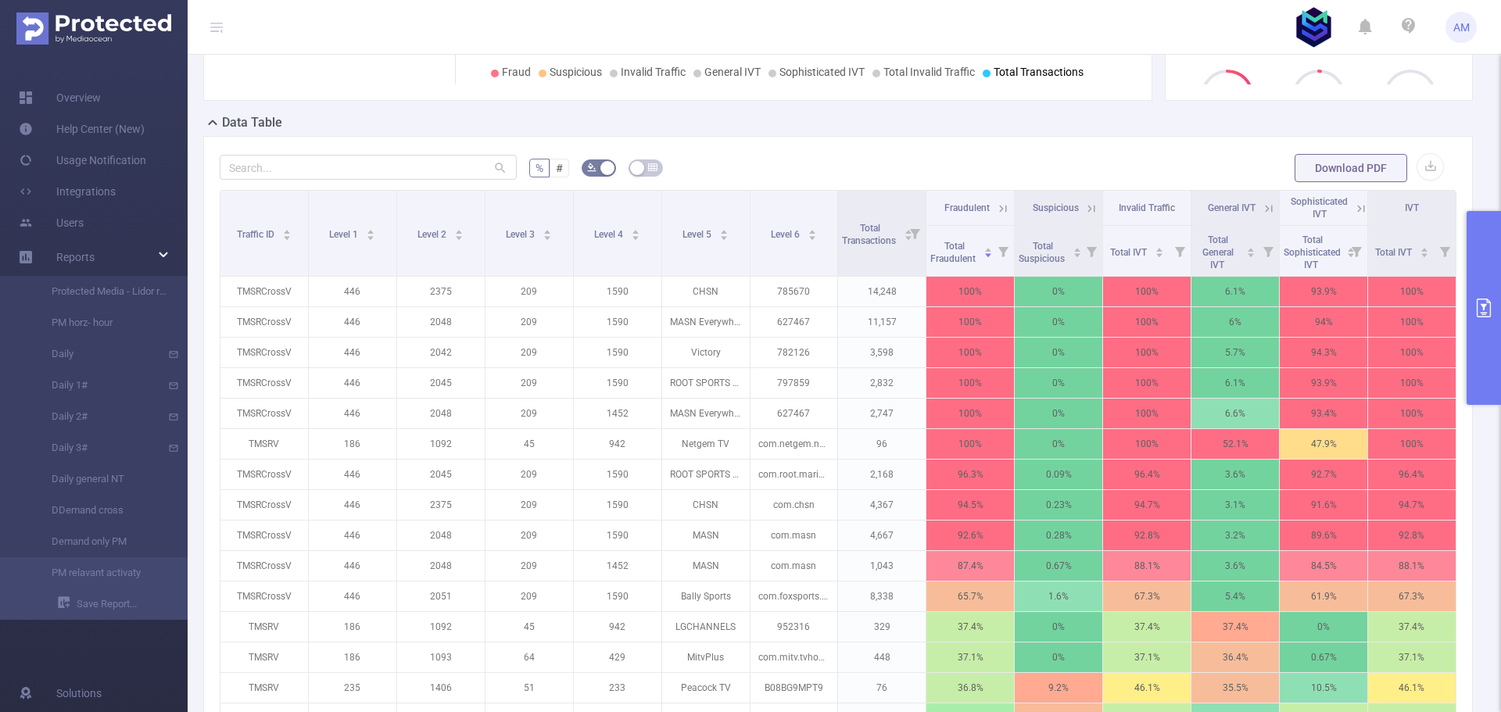
scroll to position [209, 0]
